Goal: Understand process/instructions

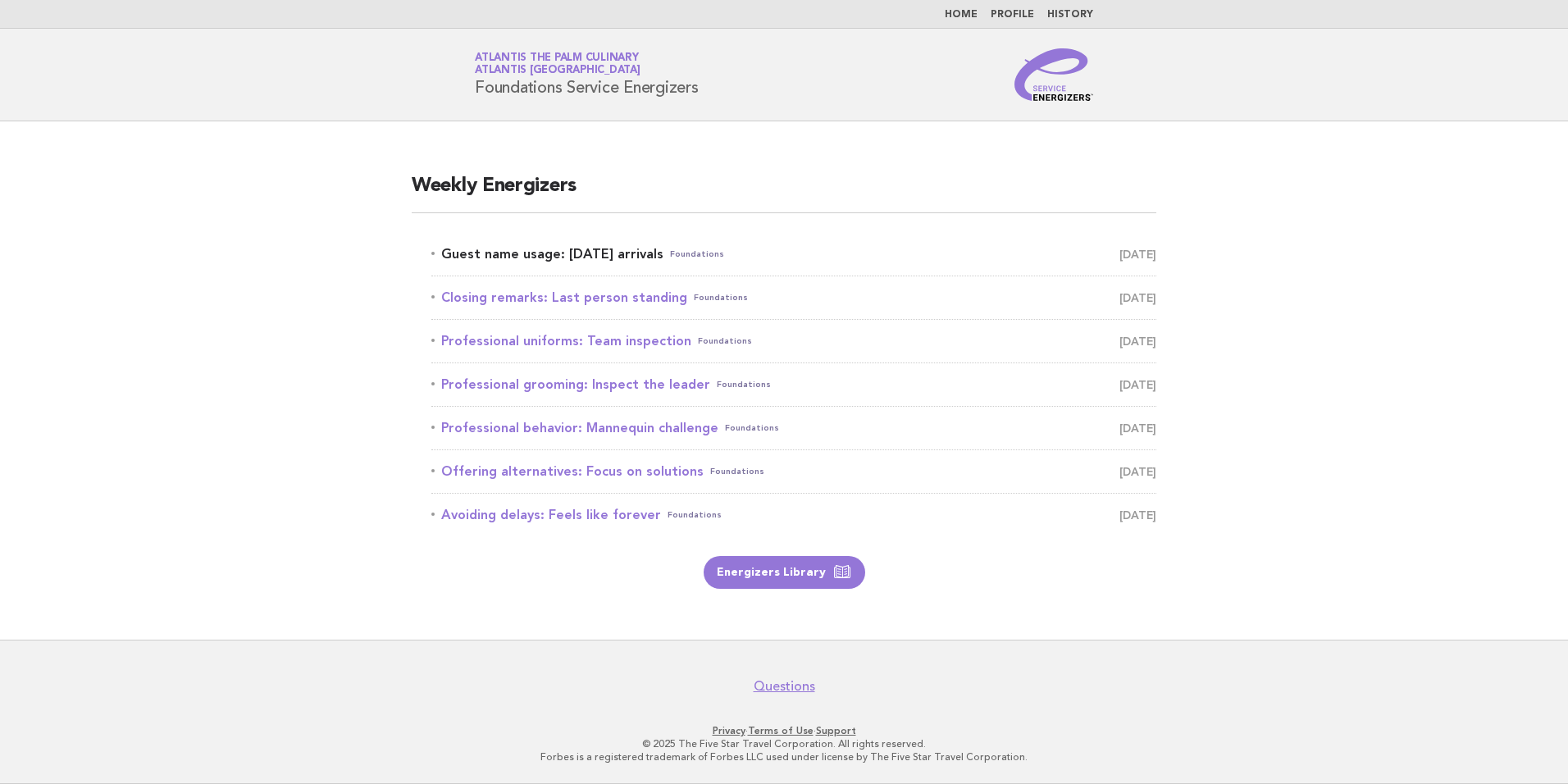
click at [528, 250] on link "Guest name usage: Today's arrivals Foundations September 1" at bounding box center [794, 254] width 725 height 23
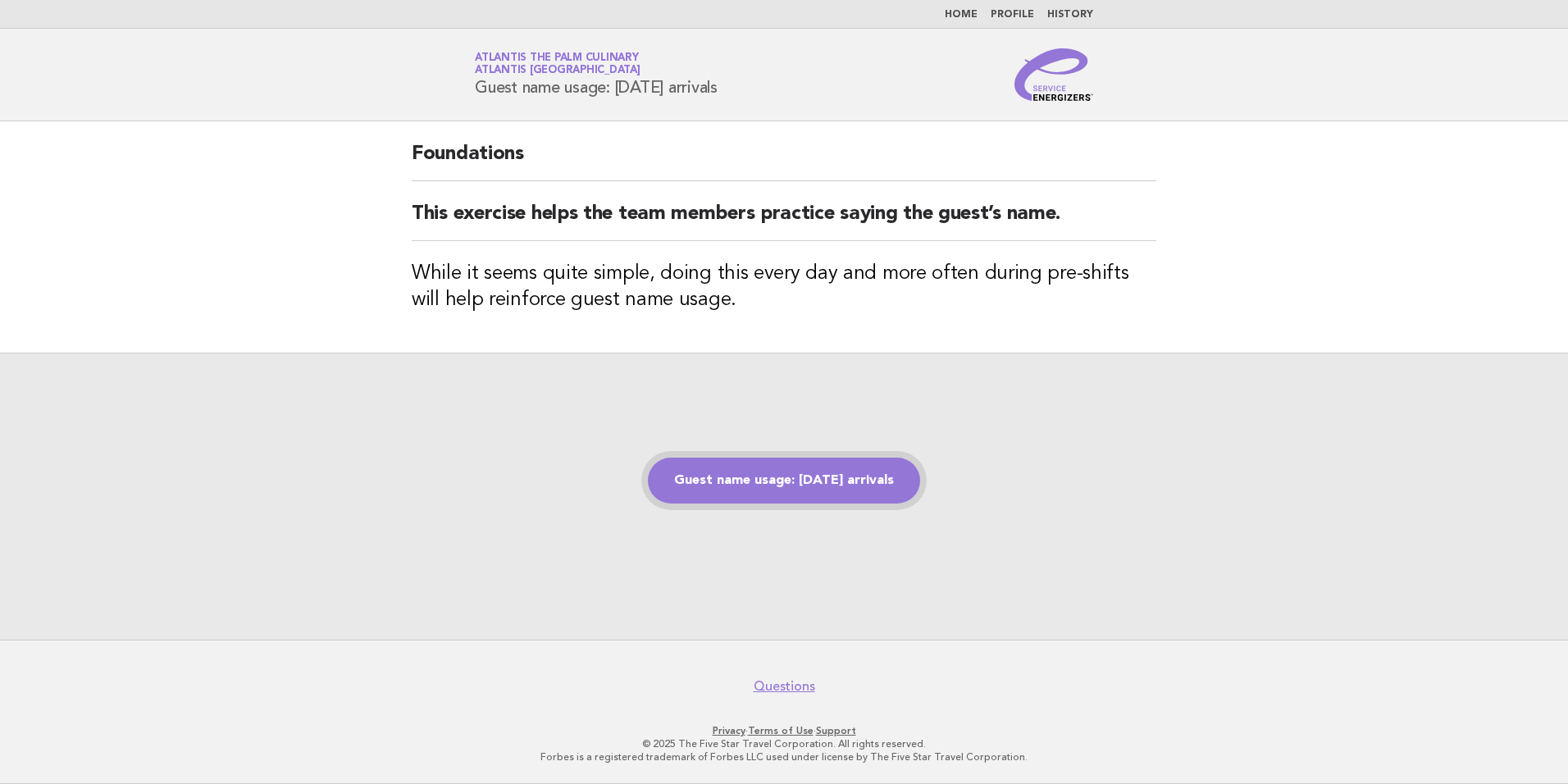
click at [804, 467] on link "Guest name usage: [DATE] arrivals" at bounding box center [784, 480] width 272 height 46
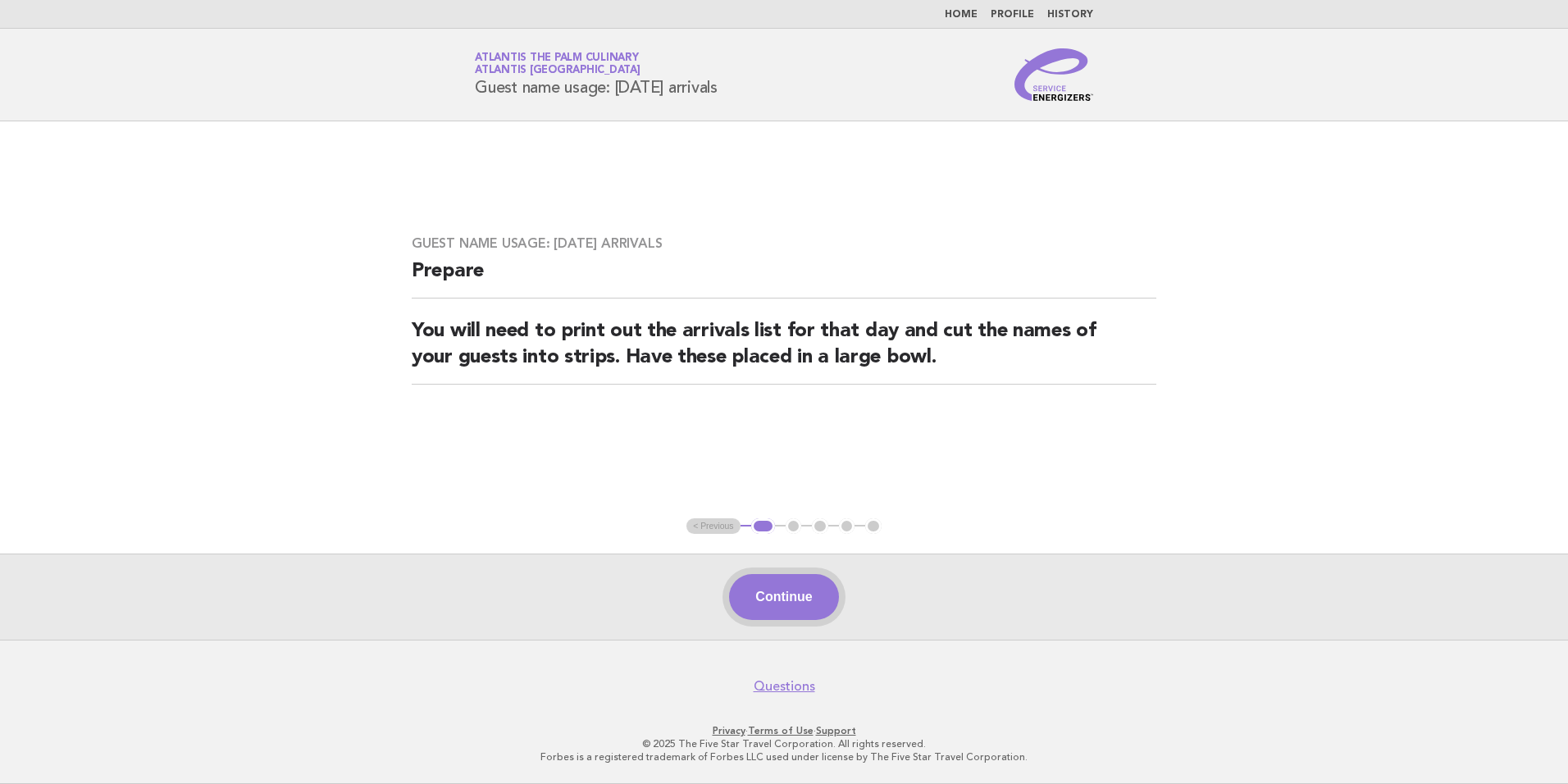
click at [783, 588] on button "Continue" at bounding box center [783, 597] width 109 height 46
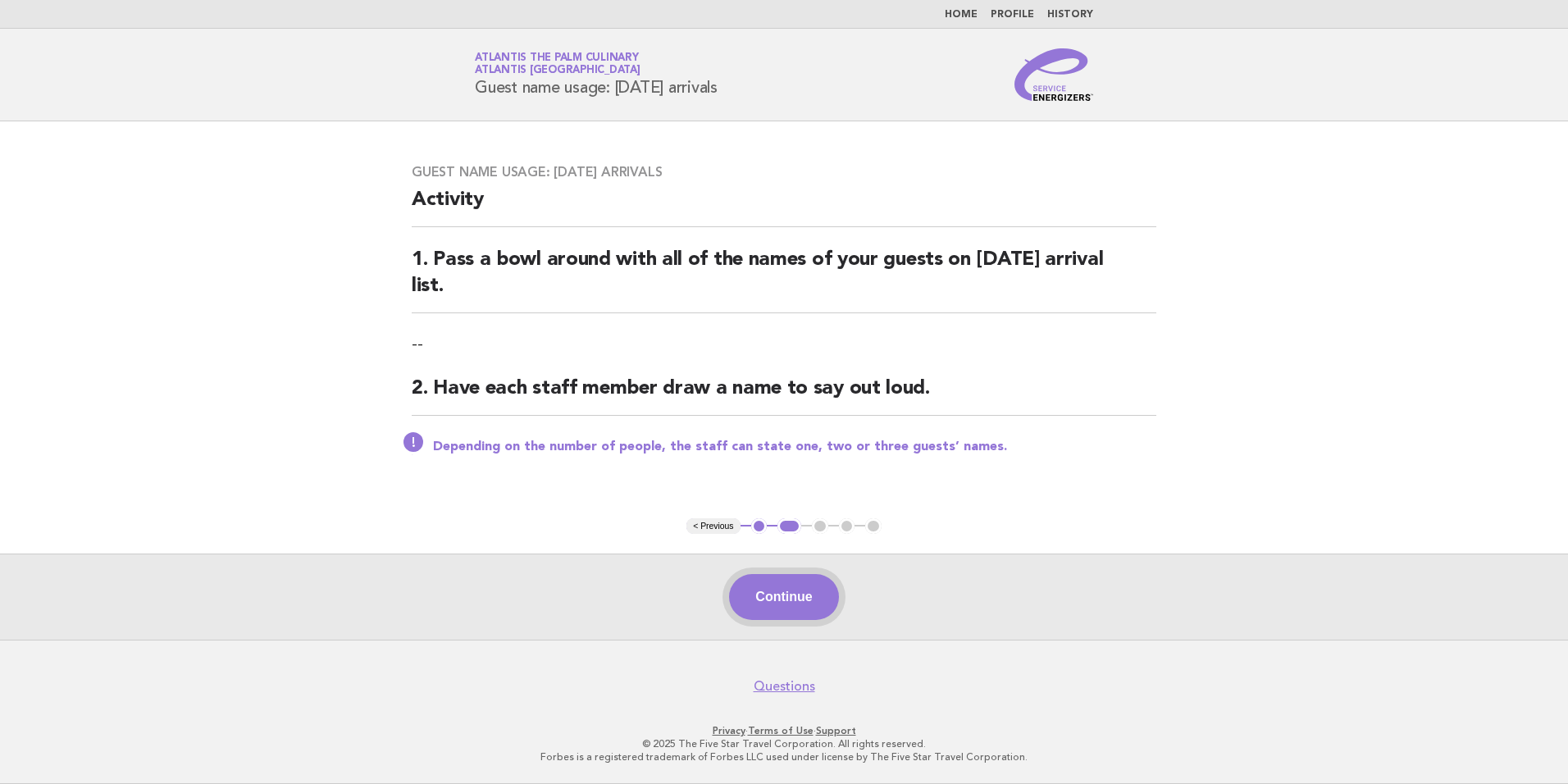
click at [775, 591] on button "Continue" at bounding box center [783, 597] width 109 height 46
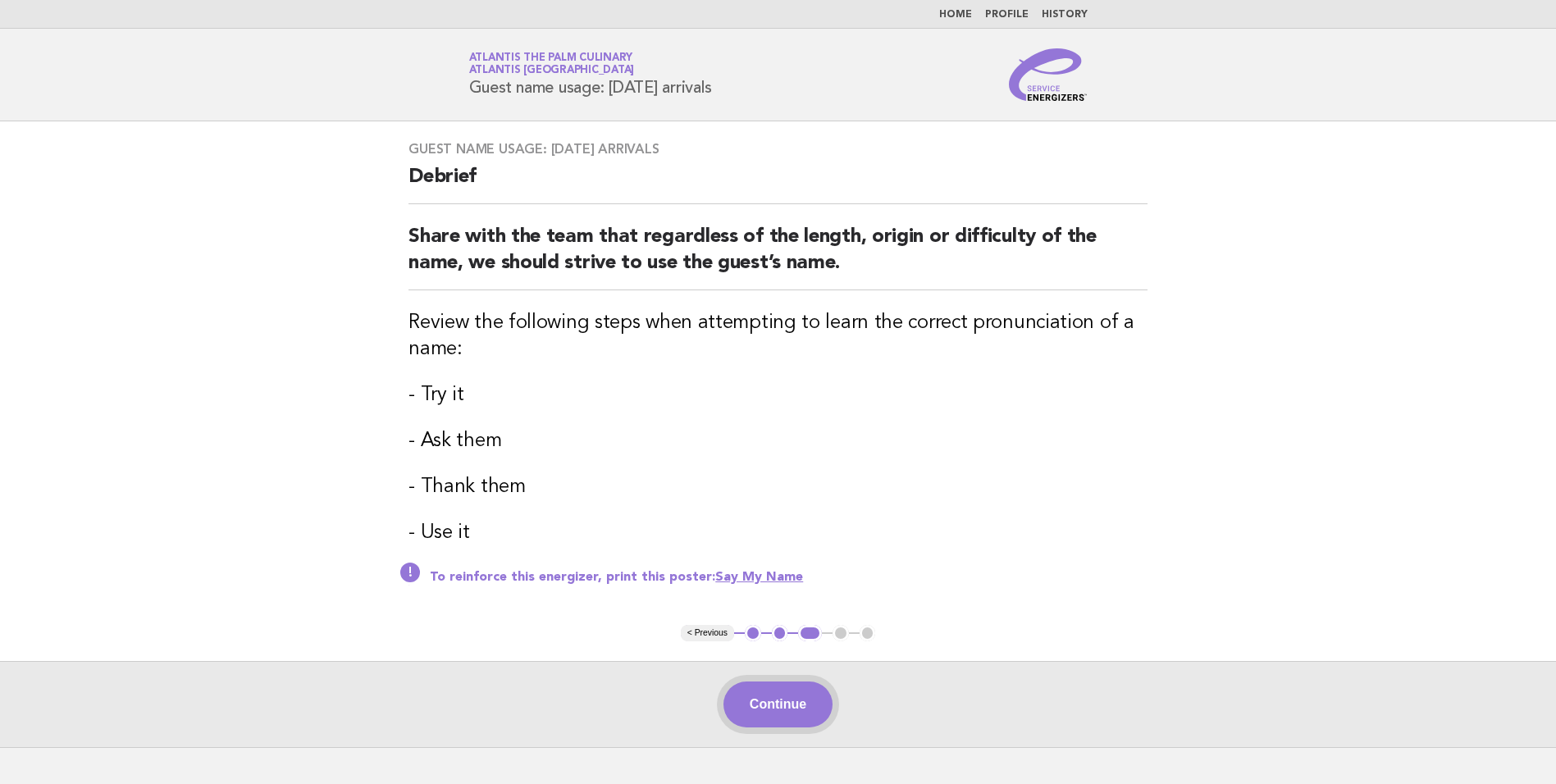
click at [776, 709] on button "Continue" at bounding box center [778, 705] width 109 height 46
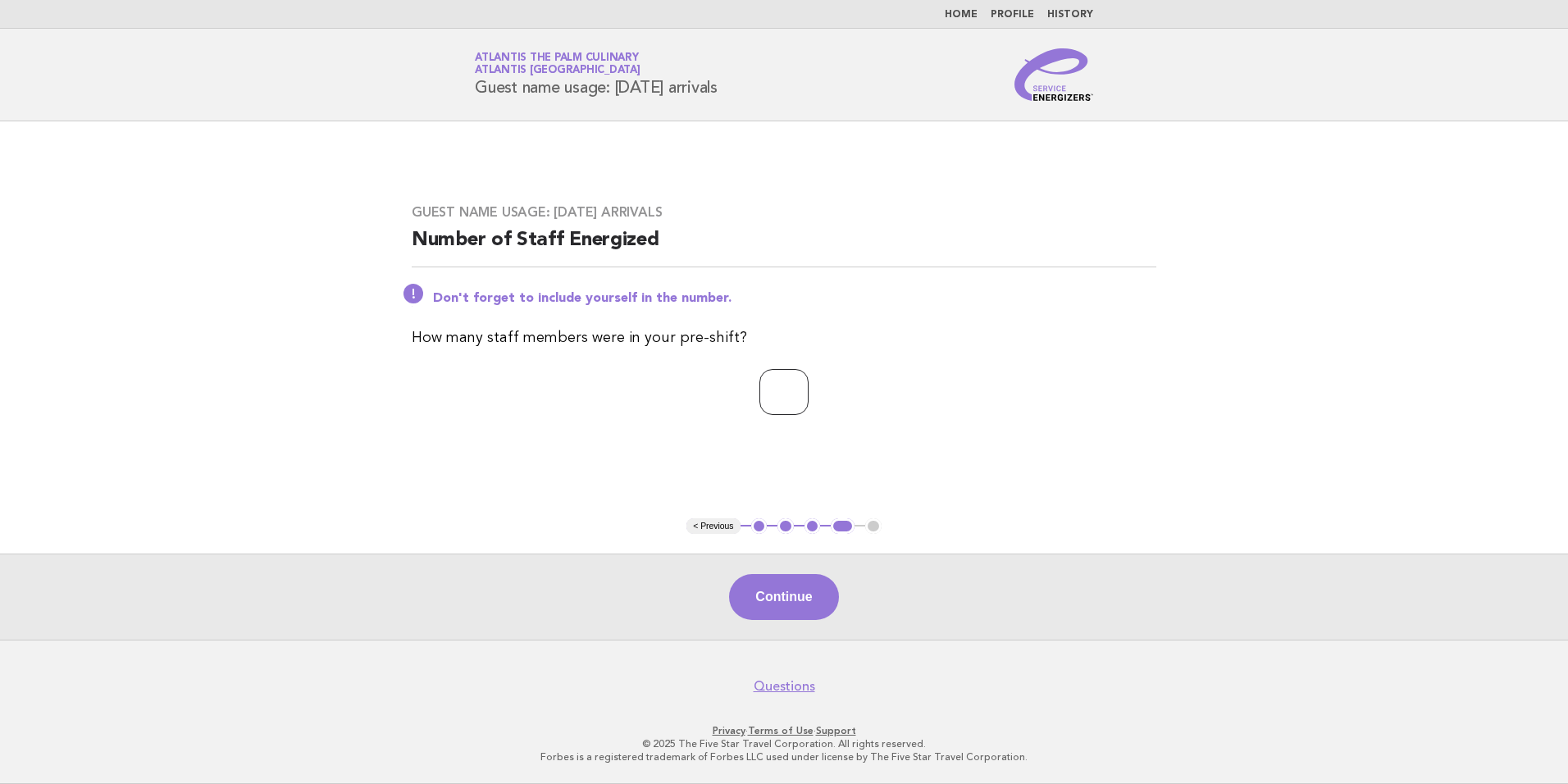
click at [809, 389] on input "*" at bounding box center [784, 392] width 49 height 46
type input "*"
click at [809, 389] on input "*" at bounding box center [784, 392] width 49 height 46
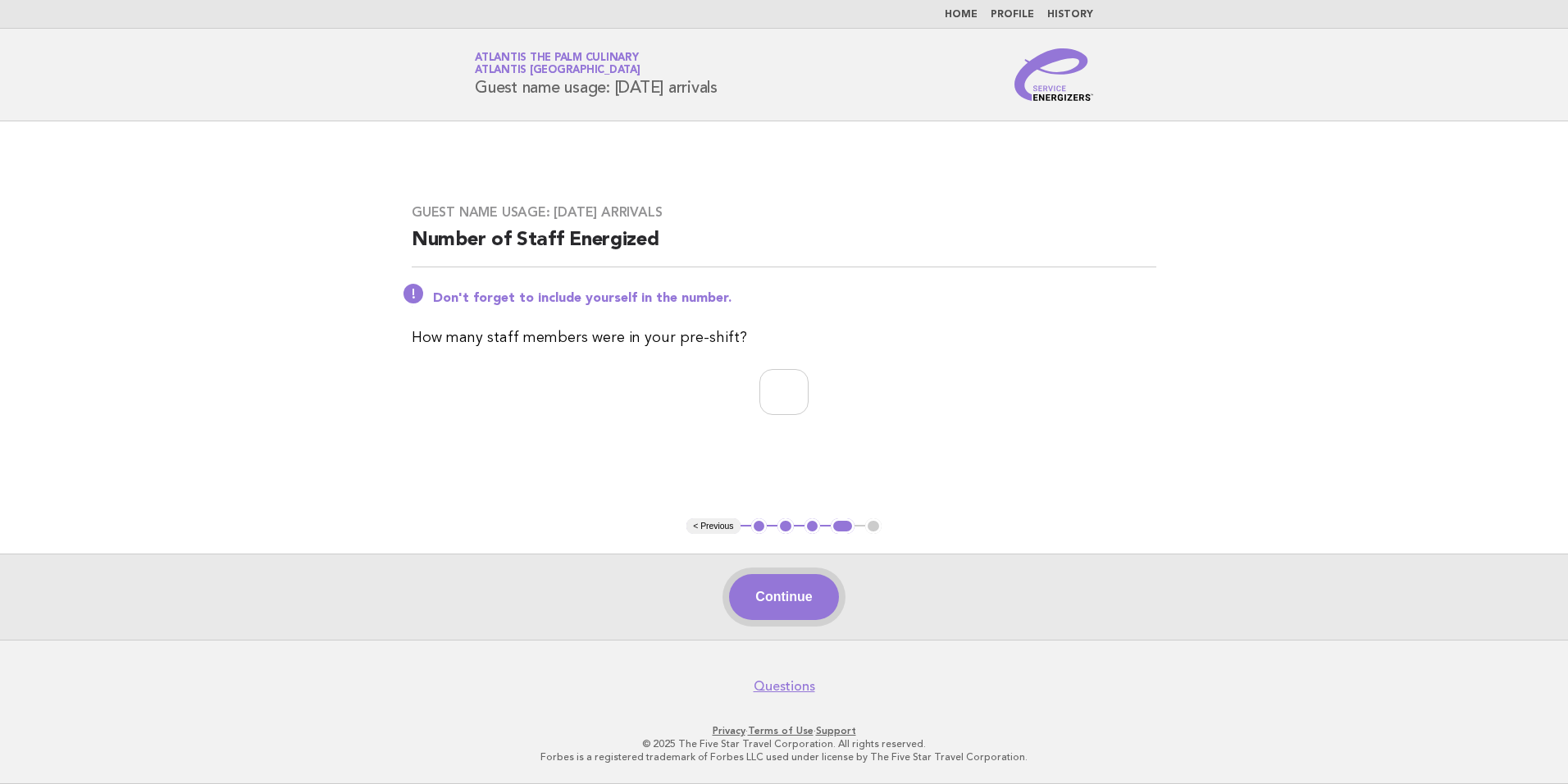
click at [783, 592] on button "Continue" at bounding box center [783, 597] width 109 height 46
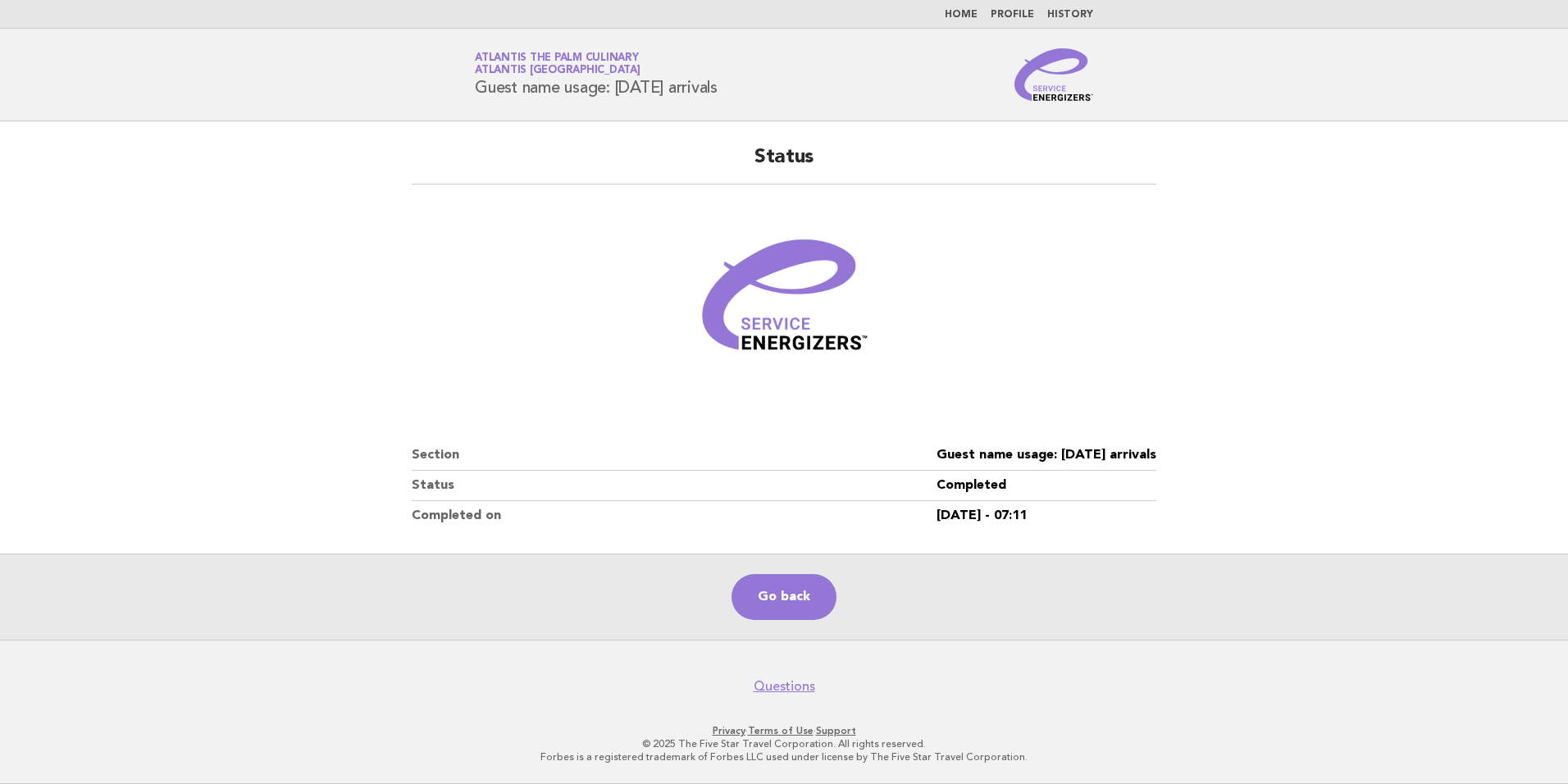
drag, startPoint x: 731, startPoint y: 85, endPoint x: 441, endPoint y: 104, distance: 290.6
click at [441, 104] on header "Service Energizers Atlantis The Palm Culinary Atlantis Dubai Guest name usage: …" at bounding box center [784, 75] width 1568 height 93
copy h1 "Guest name usage: [DATE] arrivals"
